Goal: Navigation & Orientation: Find specific page/section

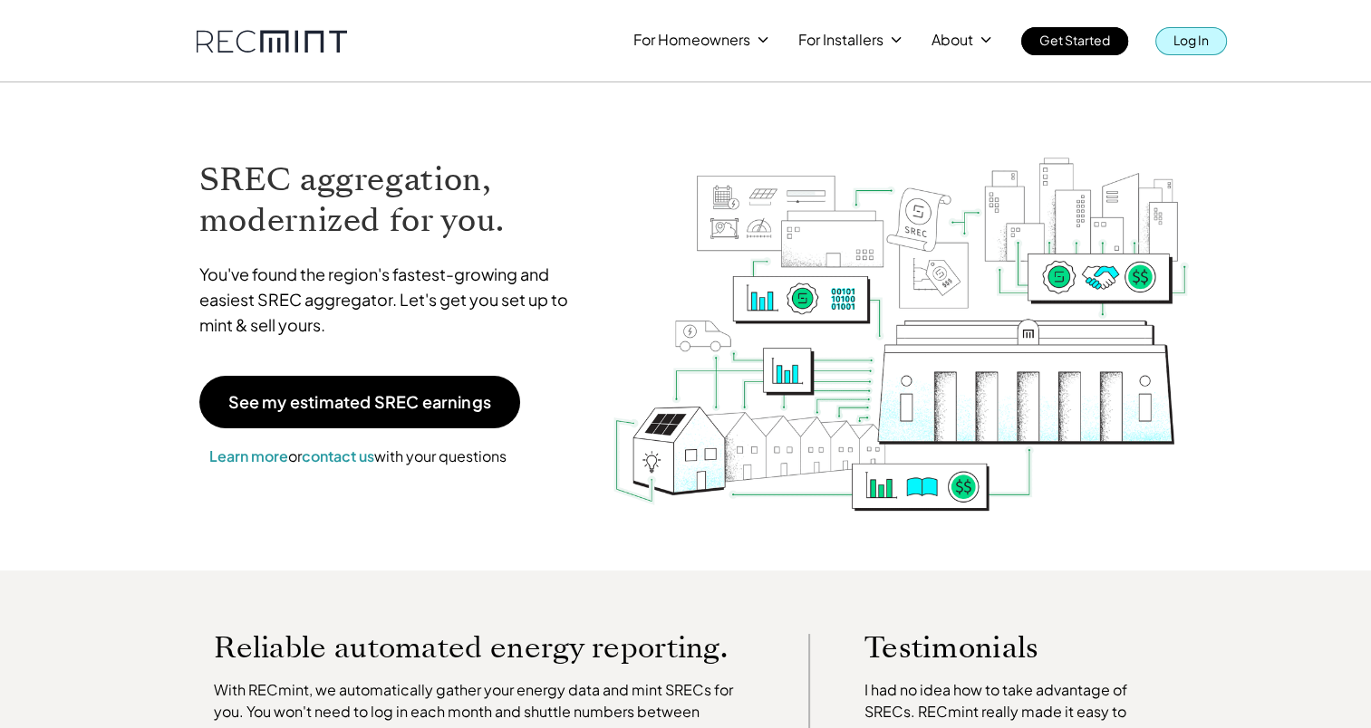
click at [1197, 54] on link "Log In" at bounding box center [1191, 41] width 72 height 28
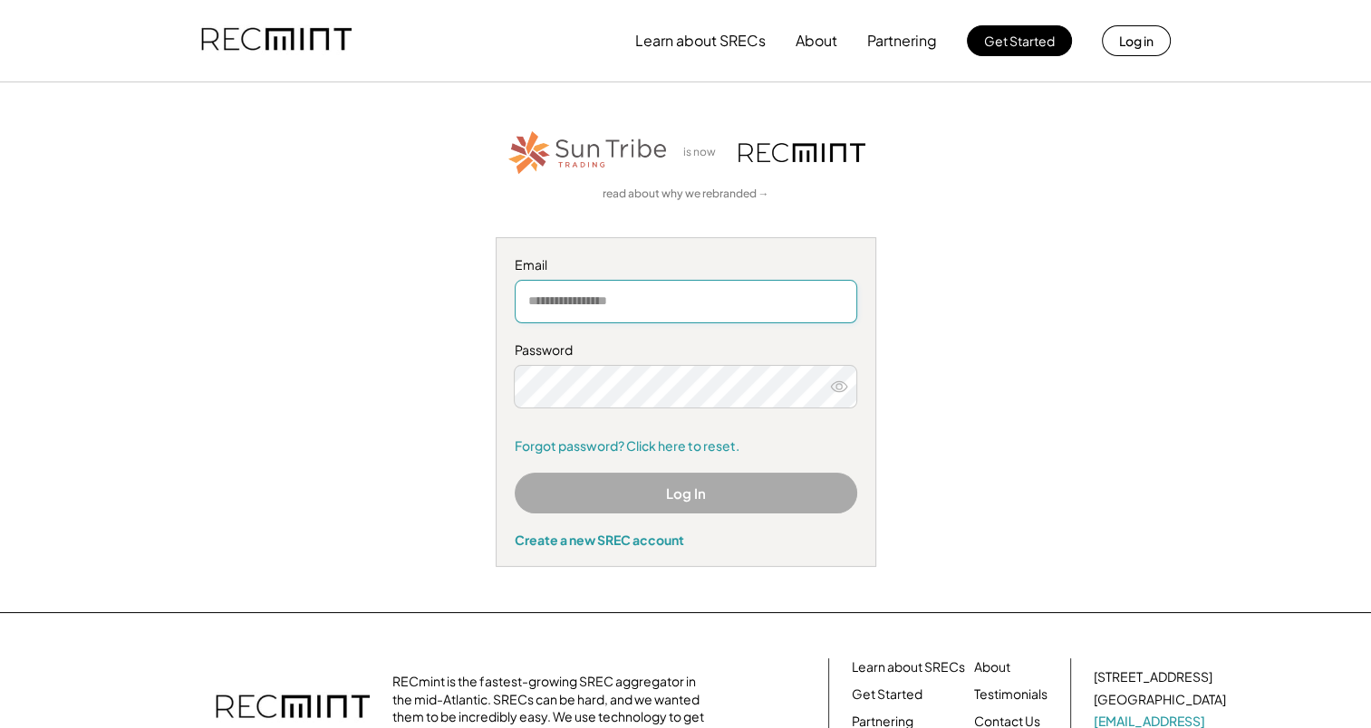
click at [670, 294] on input "email" at bounding box center [686, 301] width 342 height 43
type input "**********"
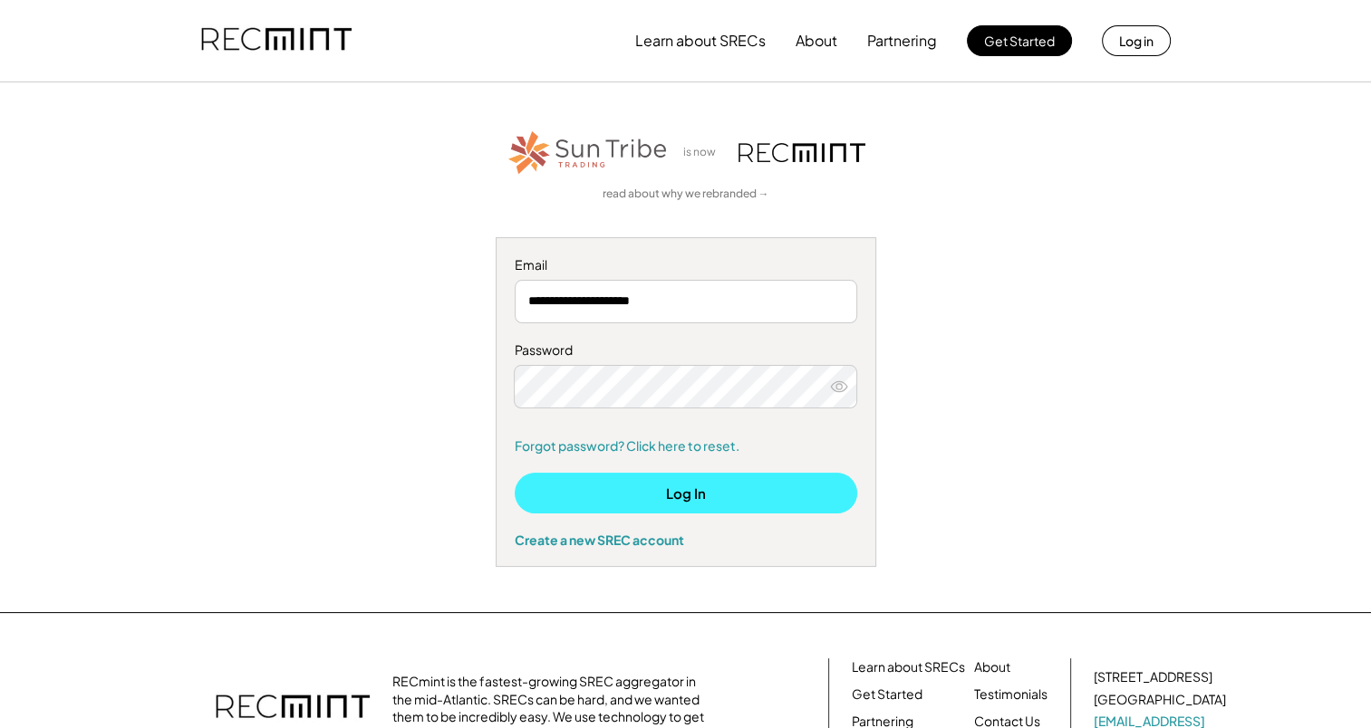
click at [656, 486] on button "Log In" at bounding box center [686, 493] width 342 height 41
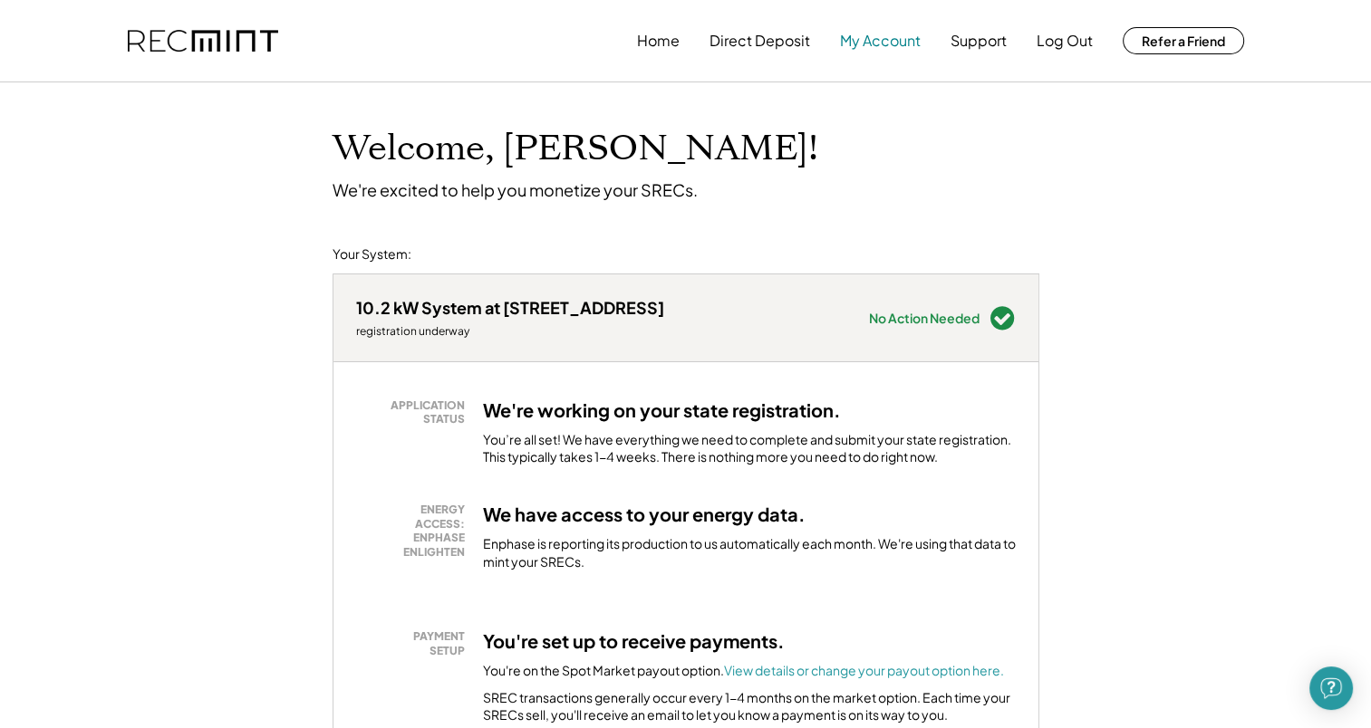
click at [860, 54] on button "My Account" at bounding box center [880, 41] width 81 height 36
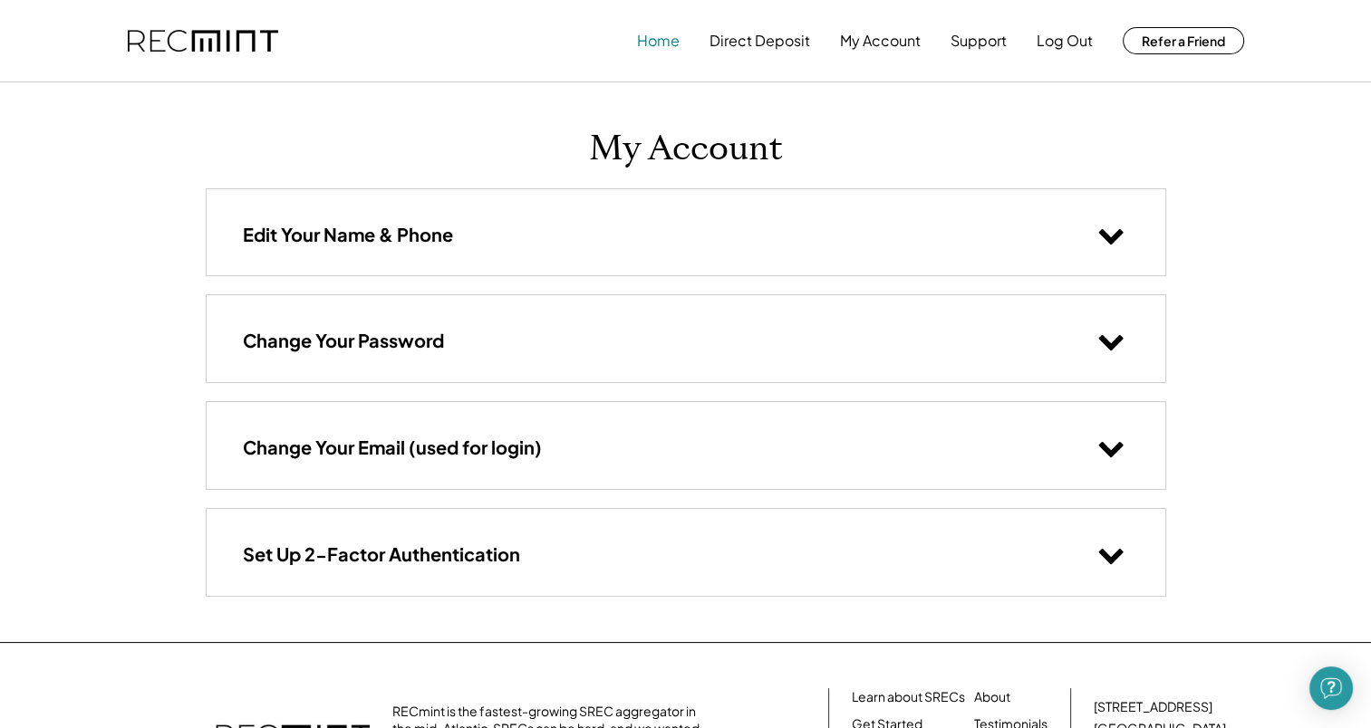
click at [649, 30] on button "Home" at bounding box center [658, 41] width 43 height 36
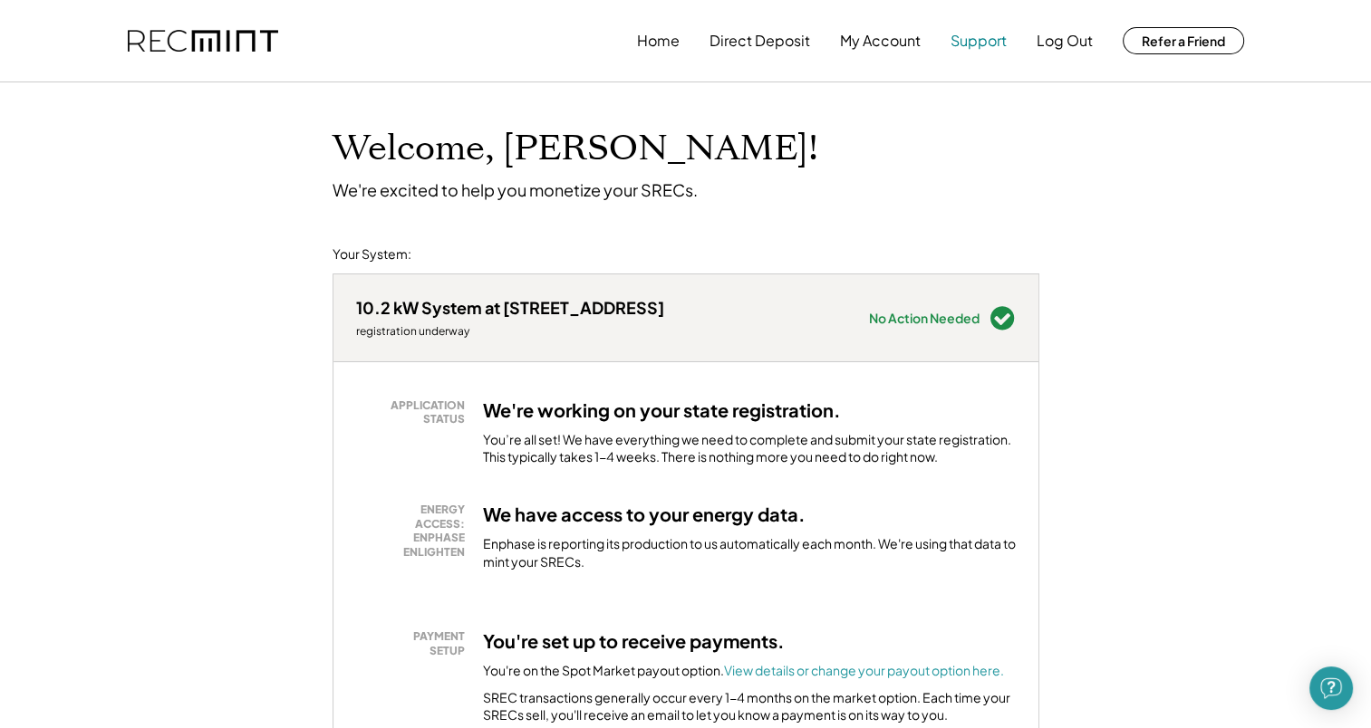
click at [979, 49] on button "Support" at bounding box center [978, 41] width 56 height 36
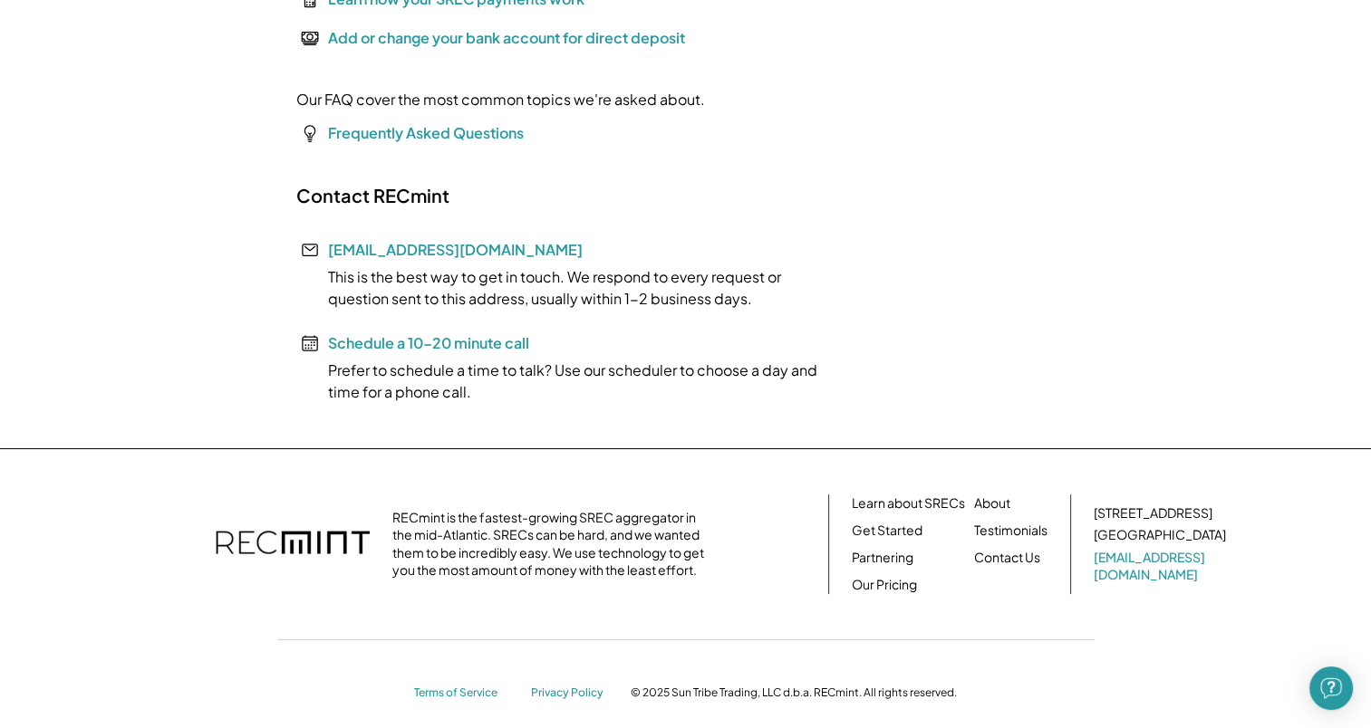
scroll to position [362, 0]
